Goal: Information Seeking & Learning: Learn about a topic

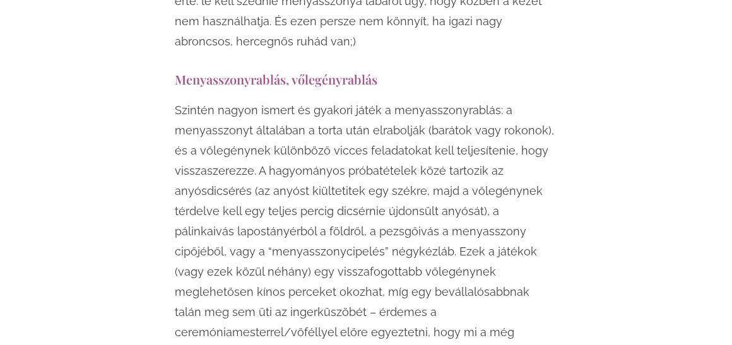
scroll to position [1986, 0]
click at [175, 69] on h3 "Menyasszonyrablás, vőlegényrablás" at bounding box center [366, 77] width 383 height 17
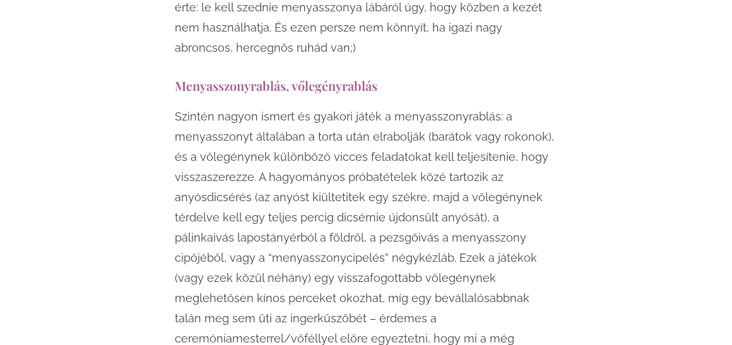
scroll to position [1979, 0]
drag, startPoint x: 302, startPoint y: 199, endPoint x: 374, endPoint y: 206, distance: 72.9
click at [374, 206] on p "Szintén nagyon ismert és gyakori játék a menyasszonyrablás: a menyasszonyt álta…" at bounding box center [366, 247] width 383 height 283
drag, startPoint x: 374, startPoint y: 206, endPoint x: 374, endPoint y: 294, distance: 87.7
click at [374, 294] on p "Szintén nagyon ismert és gyakori játék a menyasszonyrablás: a menyasszonyt álta…" at bounding box center [366, 247] width 383 height 283
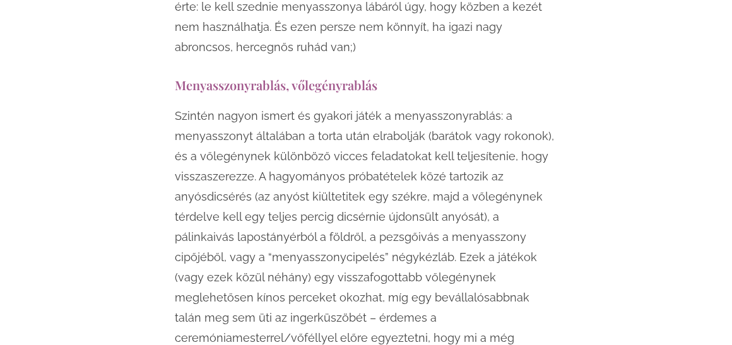
drag, startPoint x: 374, startPoint y: 294, endPoint x: 312, endPoint y: 302, distance: 63.0
click at [312, 302] on p "Szintén nagyon ismert és gyakori játék a menyasszonyrablás: a menyasszonyt álta…" at bounding box center [366, 247] width 383 height 283
click at [295, 325] on p "Szintén nagyon ismert és gyakori játék a menyasszonyrablás: a menyasszonyt álta…" at bounding box center [366, 247] width 383 height 283
drag, startPoint x: 298, startPoint y: 322, endPoint x: 330, endPoint y: 308, distance: 34.7
click at [330, 308] on p "Szintén nagyon ismert és gyakori játék a menyasszonyrablás: a menyasszonyt álta…" at bounding box center [366, 247] width 383 height 283
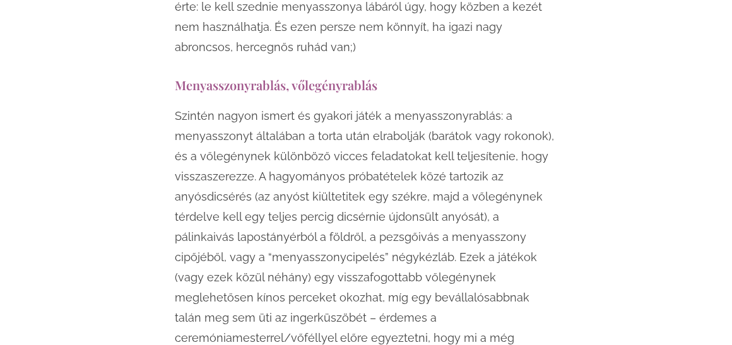
drag, startPoint x: 301, startPoint y: 312, endPoint x: 342, endPoint y: 315, distance: 41.1
click at [342, 315] on p "Szintén nagyon ismert és gyakori játék a menyasszonyrablás: a menyasszonyt álta…" at bounding box center [366, 247] width 383 height 283
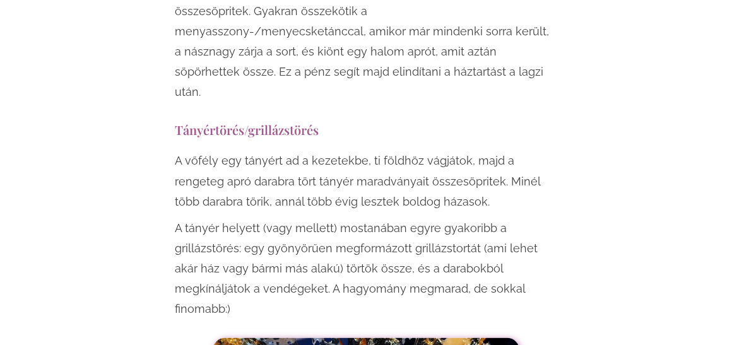
scroll to position [3102, 0]
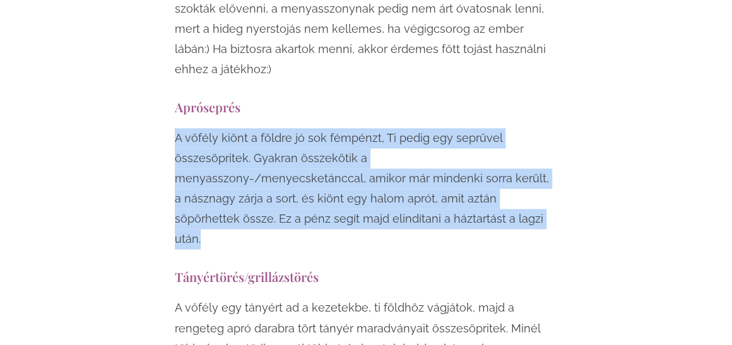
drag, startPoint x: 177, startPoint y: 77, endPoint x: 437, endPoint y: 178, distance: 278.8
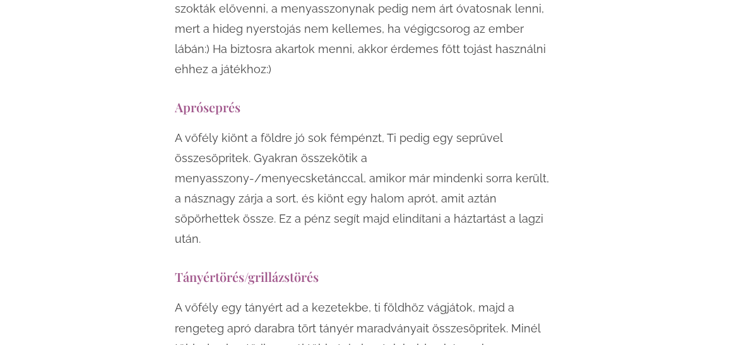
drag, startPoint x: 437, startPoint y: 178, endPoint x: 376, endPoint y: 252, distance: 95.9
click at [376, 298] on p "A vőfély egy tányért ad a kezetekbe, ti földhöz vágjátok, majd a rengeteg apró …" at bounding box center [366, 328] width 383 height 61
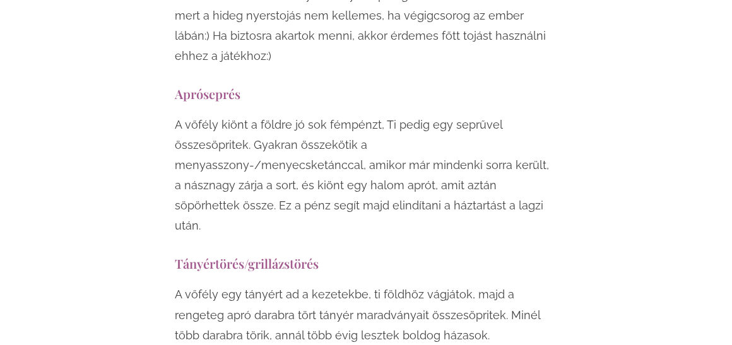
scroll to position [3116, 0]
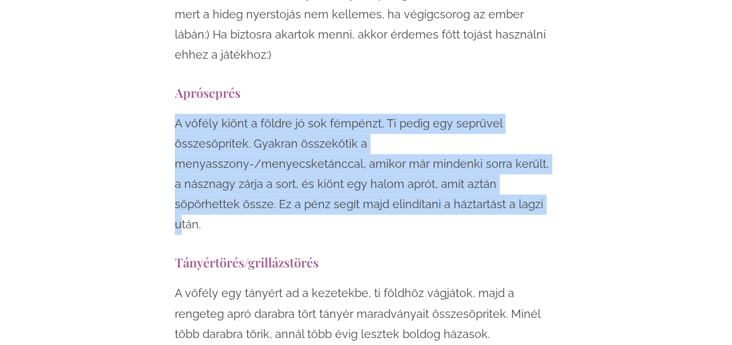
drag, startPoint x: 177, startPoint y: 68, endPoint x: 332, endPoint y: 153, distance: 176.7
click at [332, 153] on p "A vőfély kiönt a földre jó sok fémpénzt, Ti pedig egy seprűvel összesöpritek. G…" at bounding box center [366, 174] width 383 height 121
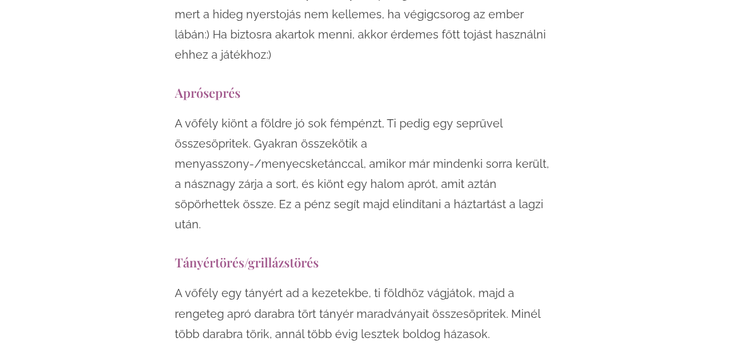
drag, startPoint x: 332, startPoint y: 153, endPoint x: 300, endPoint y: 219, distance: 73.6
click at [300, 283] on p "A vőfély egy tányért ad a kezetekbe, ti földhöz vágjátok, majd a rengeteg apró …" at bounding box center [366, 313] width 383 height 61
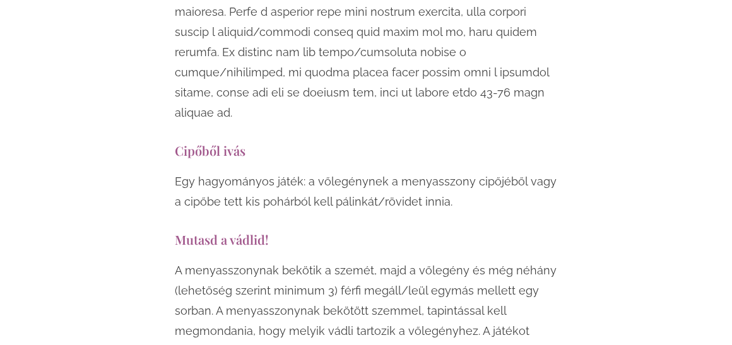
scroll to position [4065, 0]
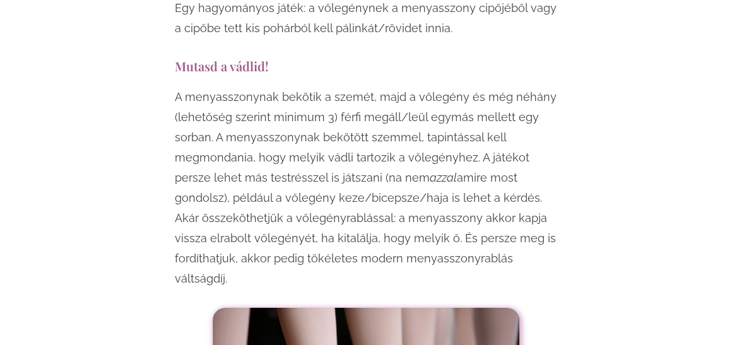
scroll to position [4233, 0]
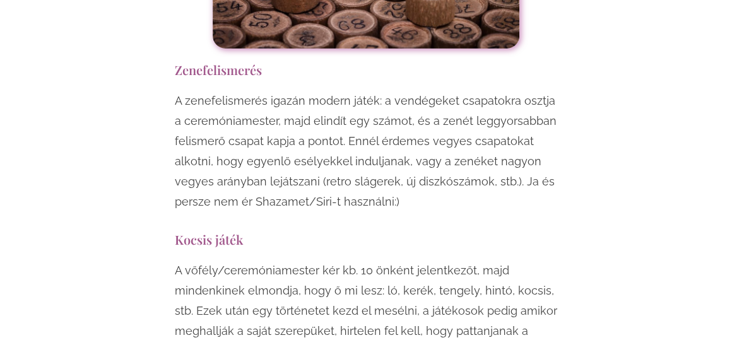
scroll to position [6565, 0]
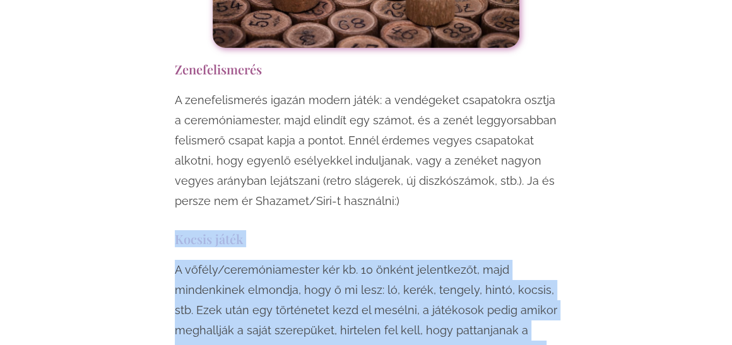
drag, startPoint x: 167, startPoint y: 74, endPoint x: 384, endPoint y: 249, distance: 278.2
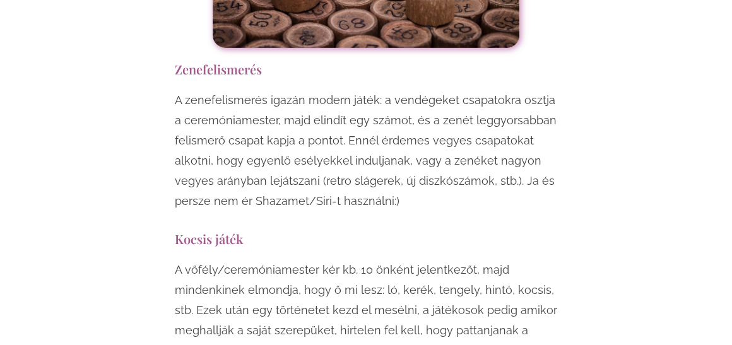
drag, startPoint x: 384, startPoint y: 249, endPoint x: 428, endPoint y: 284, distance: 56.5
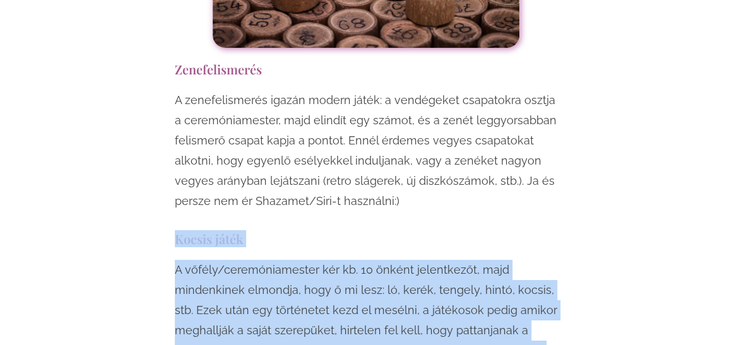
drag, startPoint x: 397, startPoint y: 246, endPoint x: 174, endPoint y: 74, distance: 281.1
copy div "Kocsis játék A vőfély/ceremóniamester kér kb. 10 önként jelentkezőt, majd minde…"
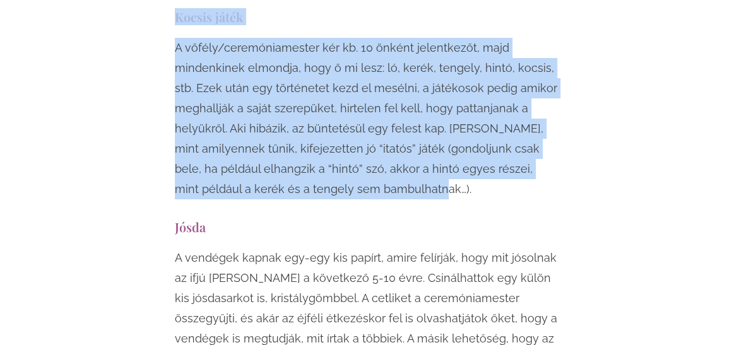
scroll to position [6790, 0]
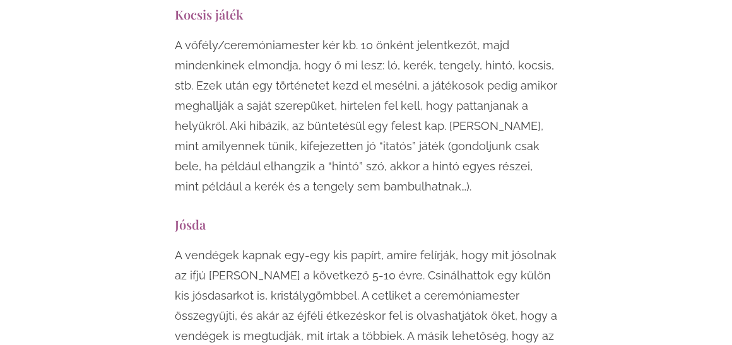
click at [189, 245] on p "A vendégek kapnak egy-egy kis papírt, amire felírják, hogy mit jósolnak az ifjú…" at bounding box center [366, 325] width 383 height 161
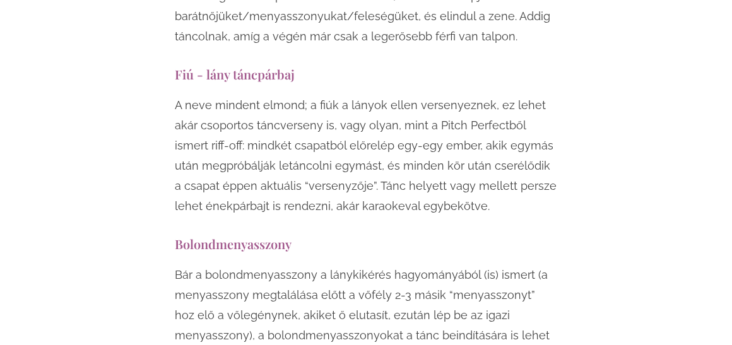
scroll to position [10336, 0]
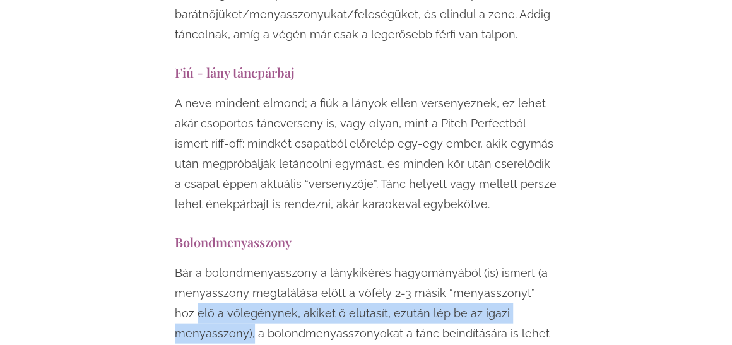
drag, startPoint x: 170, startPoint y: 90, endPoint x: 562, endPoint y: 96, distance: 391.8
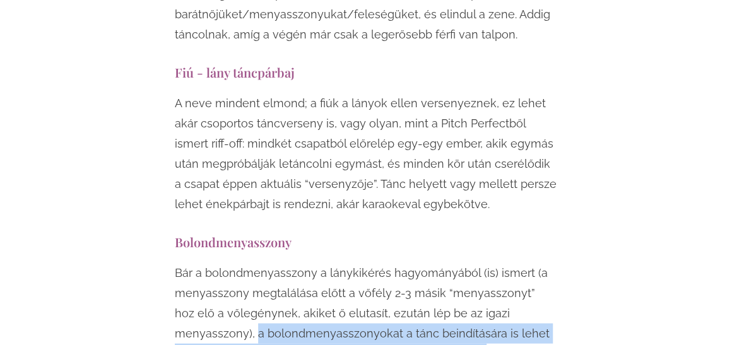
drag, startPoint x: 173, startPoint y: 115, endPoint x: 519, endPoint y: 146, distance: 347.7
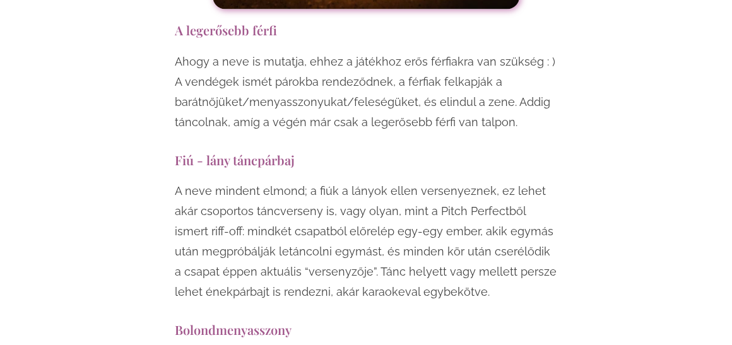
scroll to position [10247, 0]
